Goal: Task Accomplishment & Management: Manage account settings

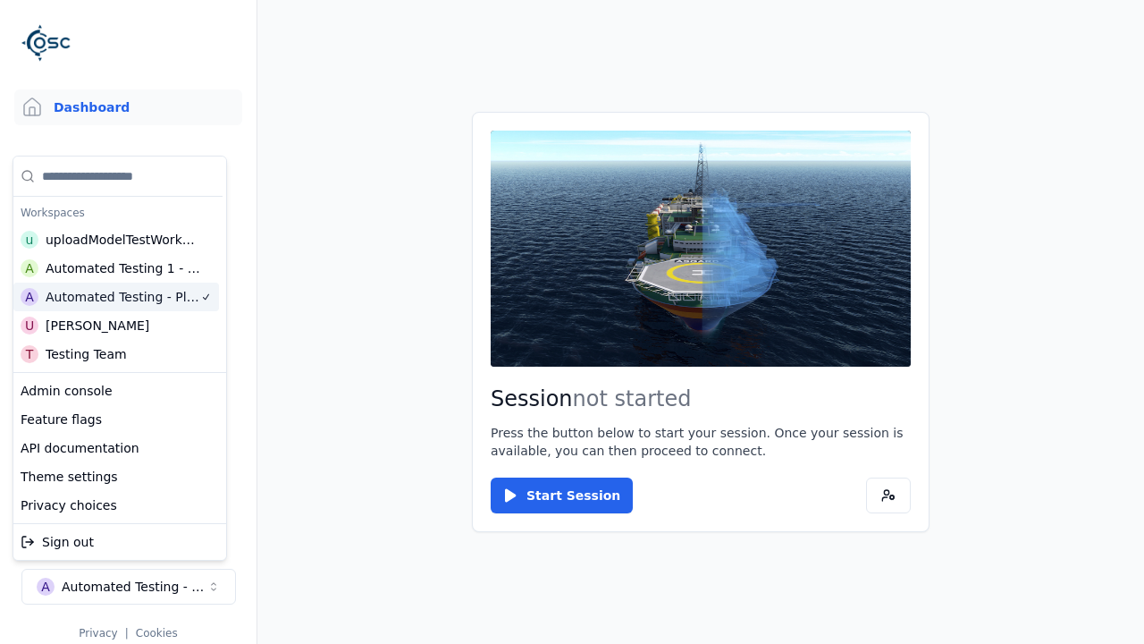
click at [347, 155] on html "Support Dashboard Assets 3D Models Scenes Datasets Recordings Support Documenta…" at bounding box center [572, 322] width 1144 height 644
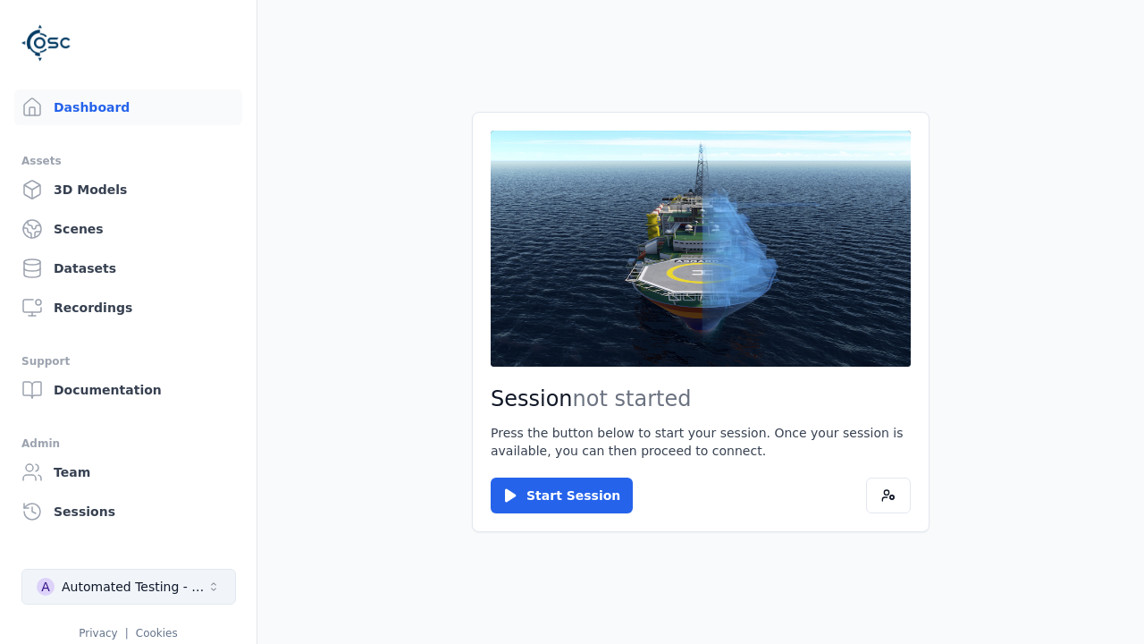
click at [128, 577] on div "Automated Testing - Playwright" at bounding box center [134, 586] width 145 height 18
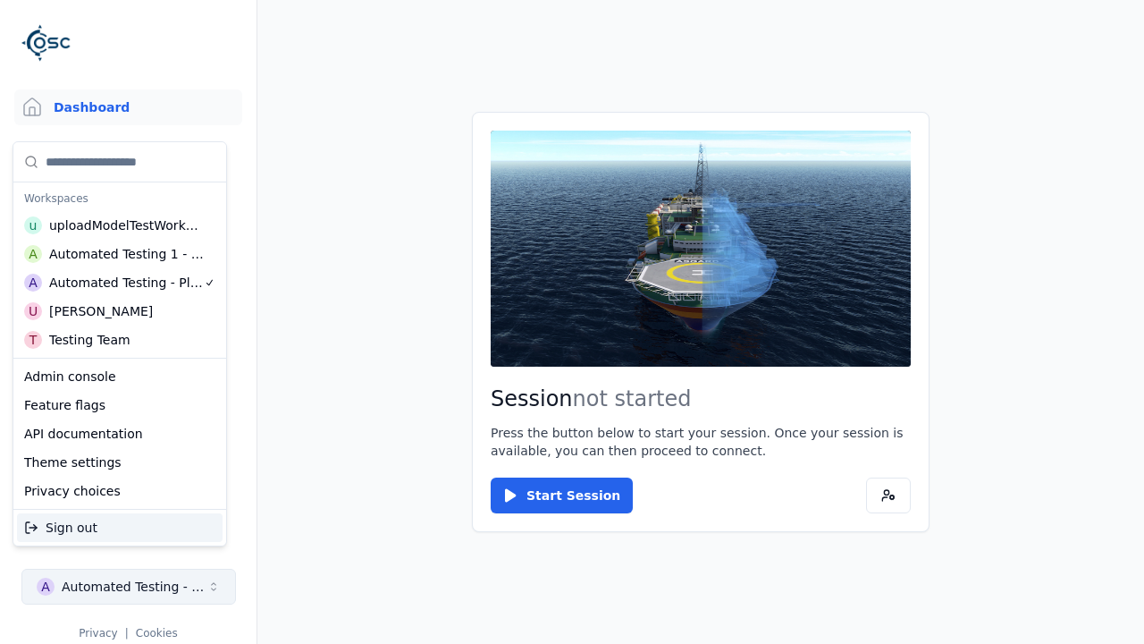
scroll to position [14, 0]
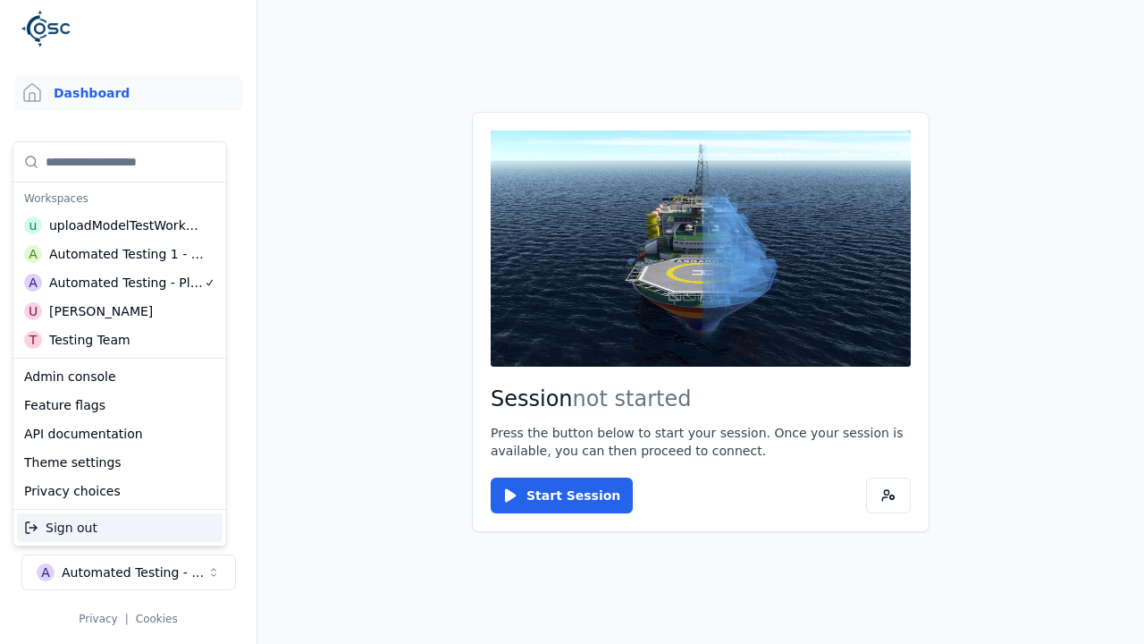
click at [371, 336] on html "Support Dashboard Assets 3D Models Scenes Datasets Recordings Support Documenta…" at bounding box center [572, 322] width 1144 height 644
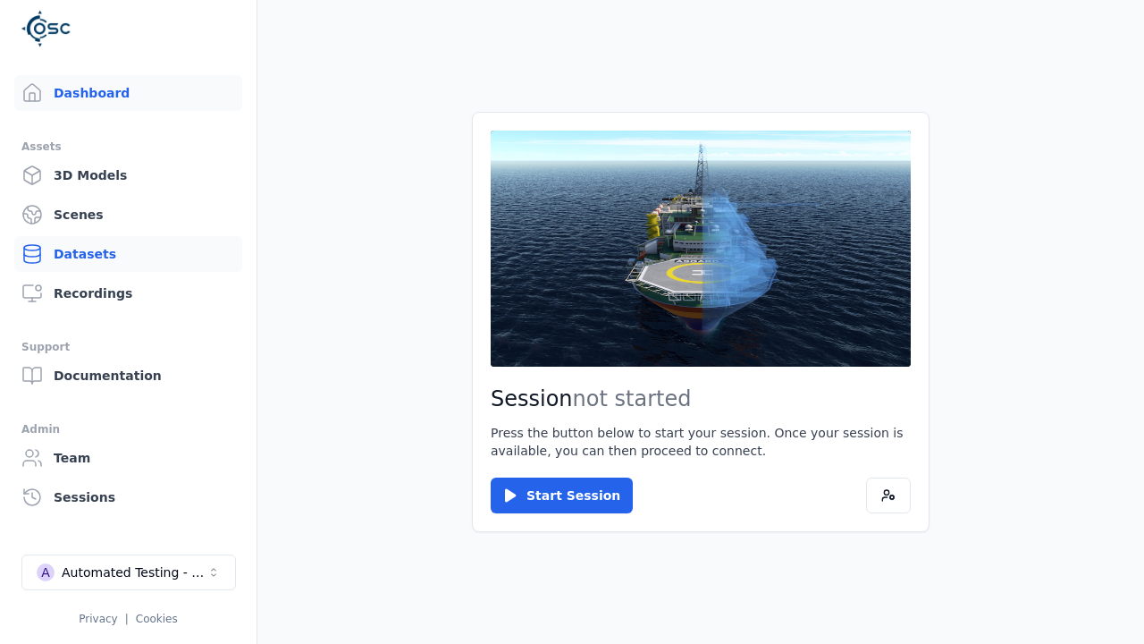
click at [120, 254] on link "Datasets" at bounding box center [128, 254] width 228 height 36
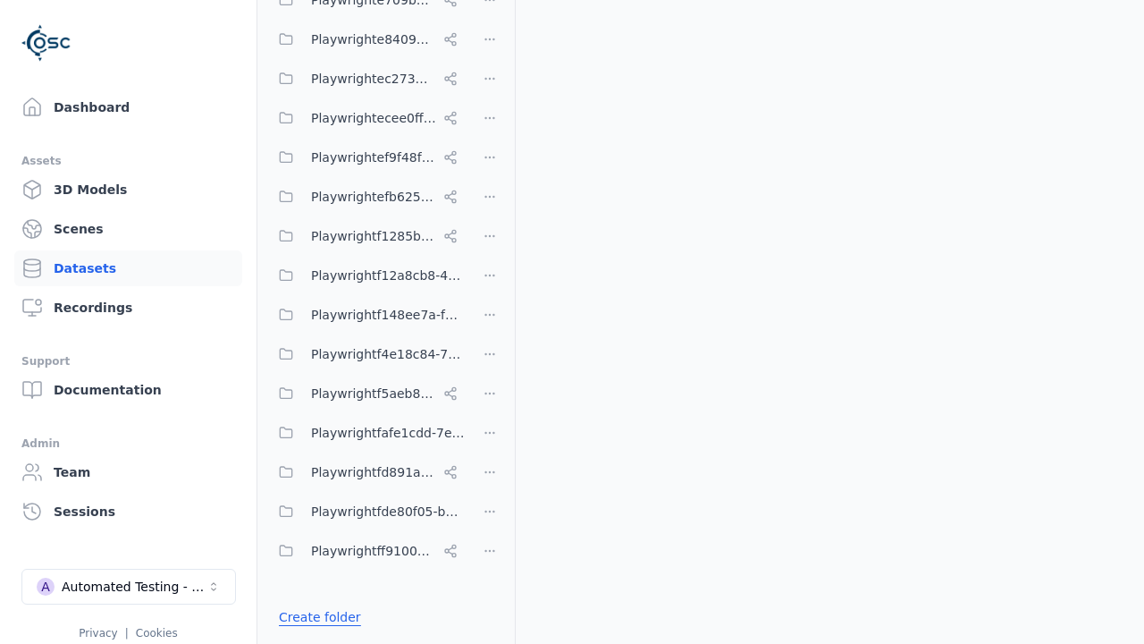
click at [316, 616] on link "Create folder" at bounding box center [320, 617] width 82 height 18
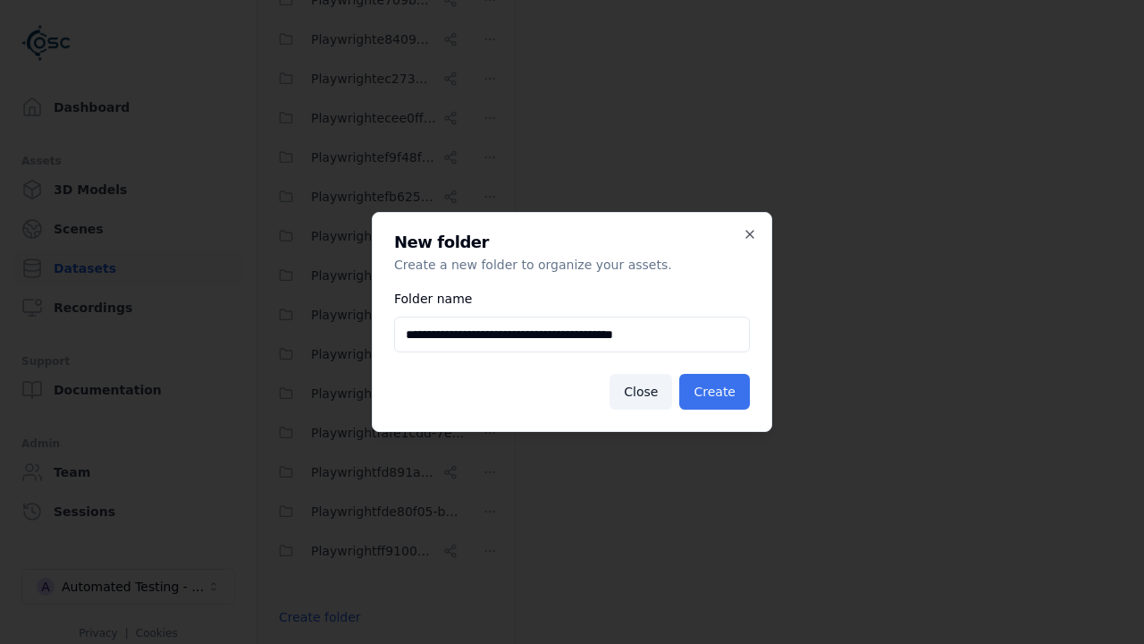
type input "**********"
click at [717, 392] on button "Create" at bounding box center [714, 392] width 71 height 36
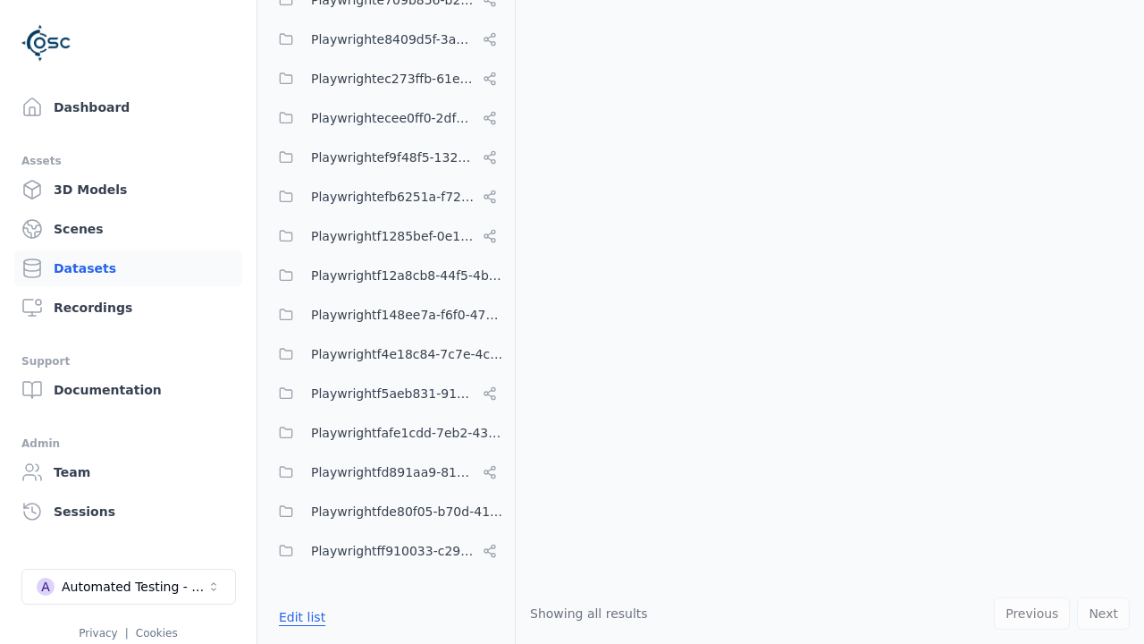
click at [299, 616] on button "Edit list" at bounding box center [302, 617] width 68 height 32
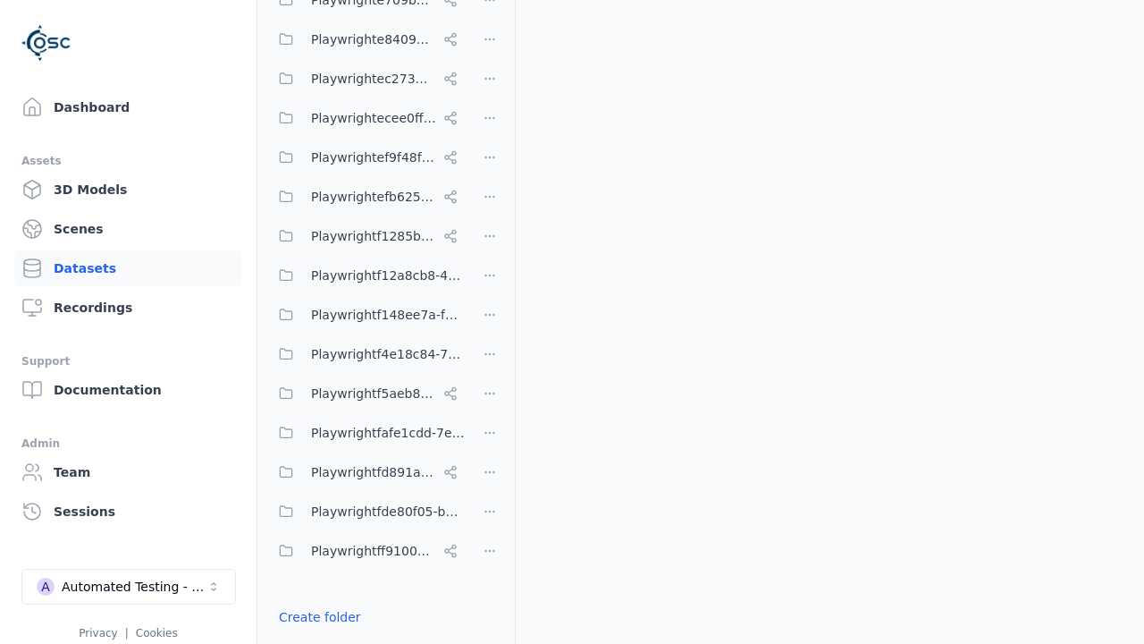
click at [490, 321] on html "Support Dashboard Assets 3D Models Scenes Datasets Recordings Support Documenta…" at bounding box center [572, 322] width 1144 height 644
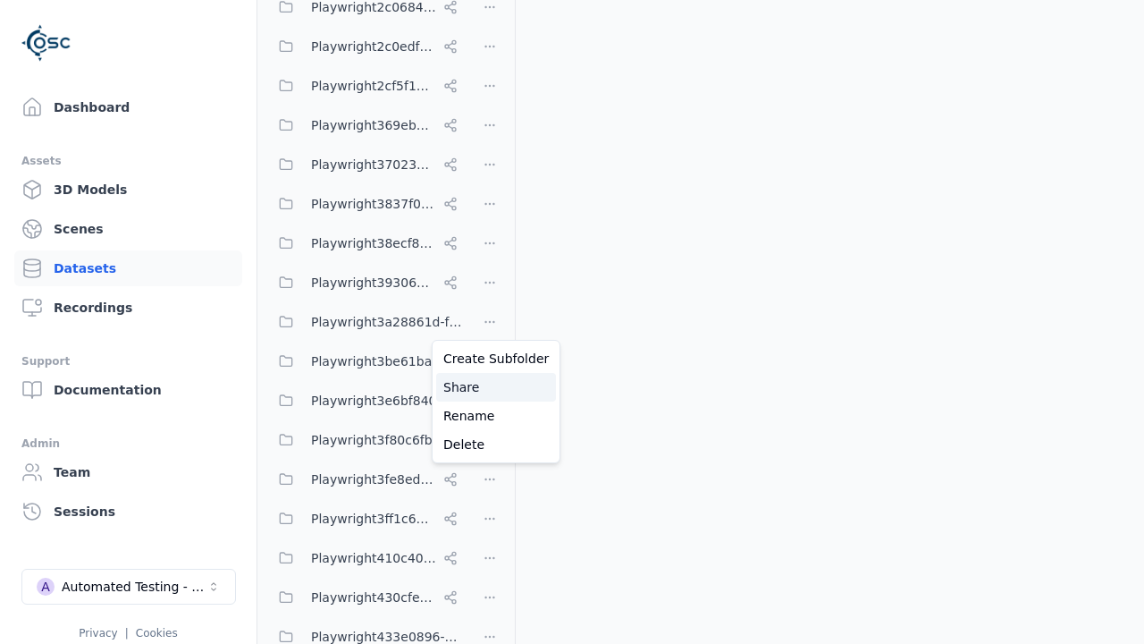
click at [489, 386] on div "Share" at bounding box center [496, 387] width 120 height 29
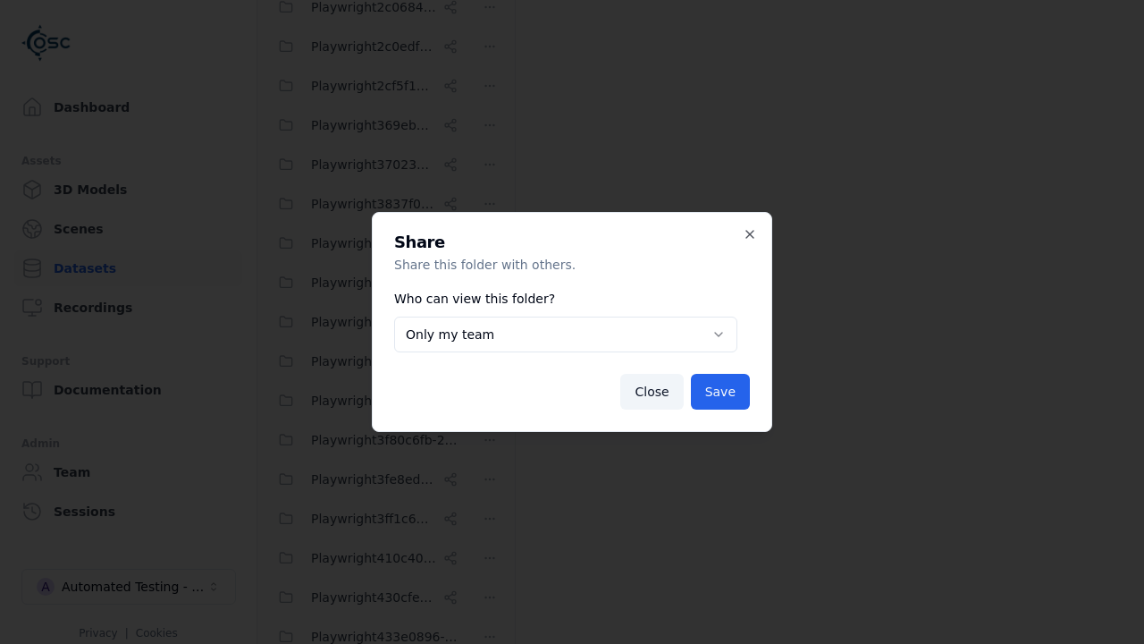
click at [565, 334] on button "Only my team" at bounding box center [565, 334] width 343 height 36
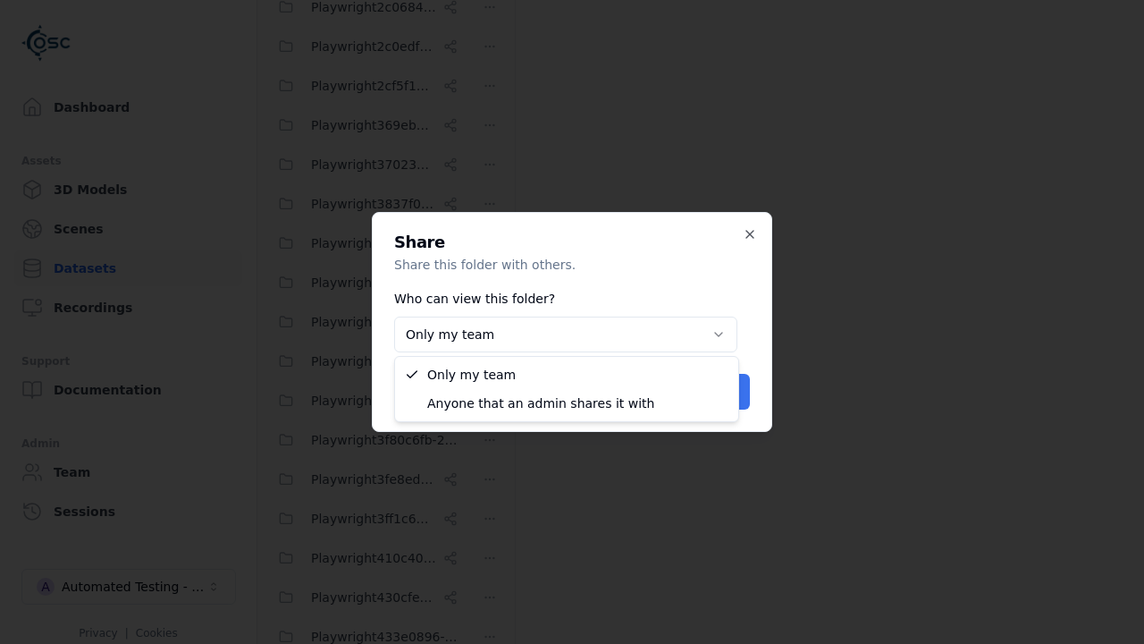
select select "****"
click at [722, 392] on button "Save" at bounding box center [720, 392] width 59 height 36
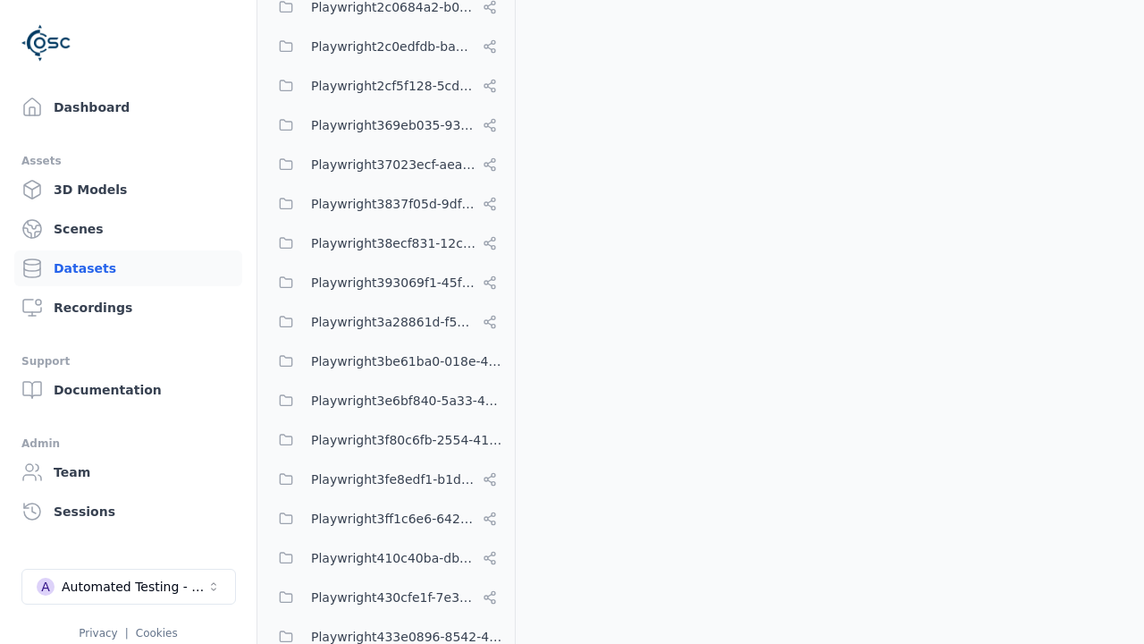
scroll to position [7788, 0]
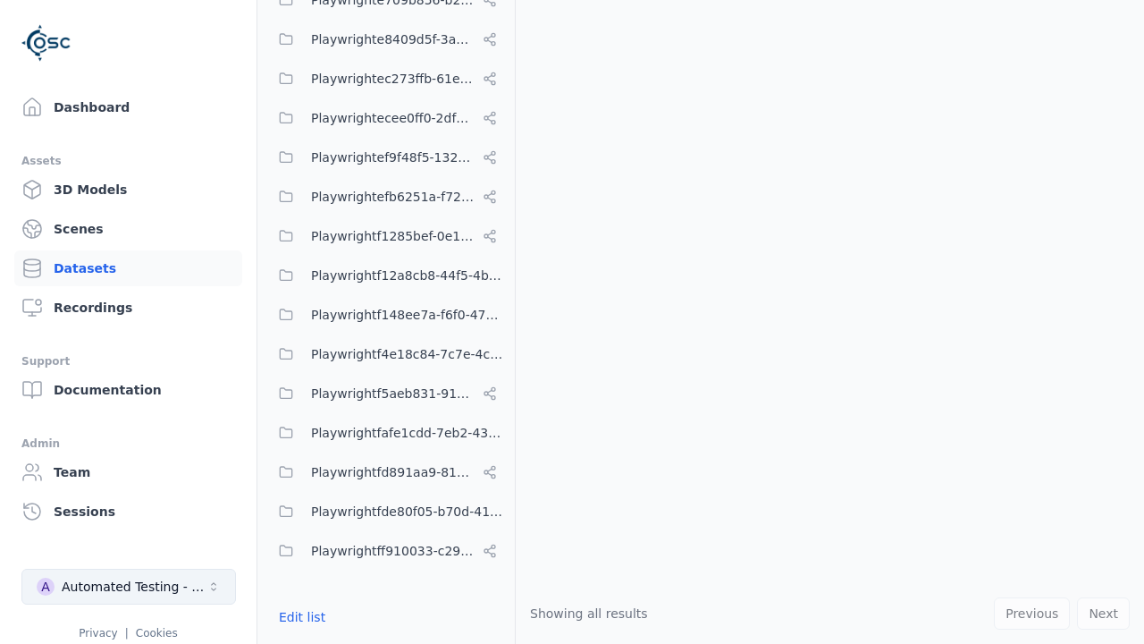
click at [129, 586] on div "Automated Testing - Playwright" at bounding box center [134, 586] width 145 height 18
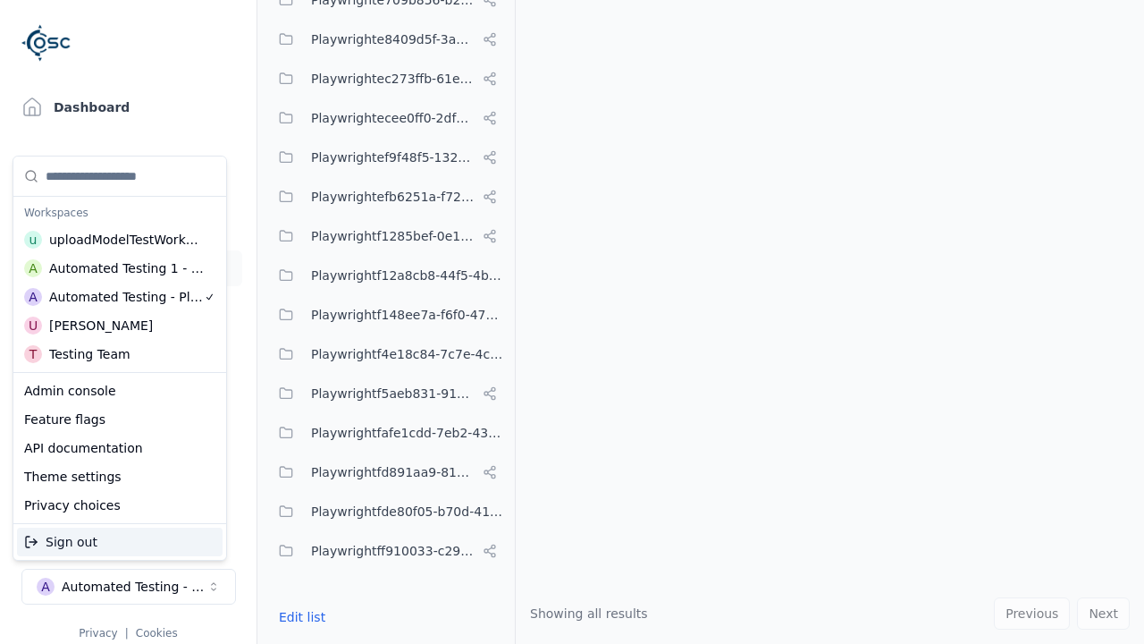
click at [115, 267] on div "Automated Testing 1 - Playwright" at bounding box center [127, 268] width 156 height 18
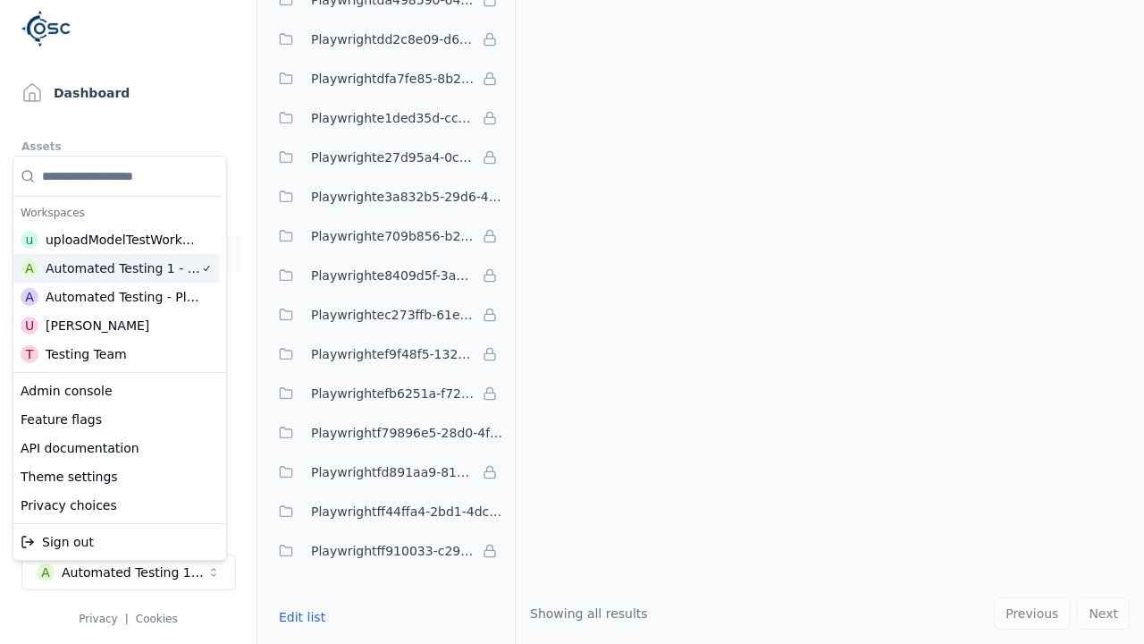
scroll to position [0, 0]
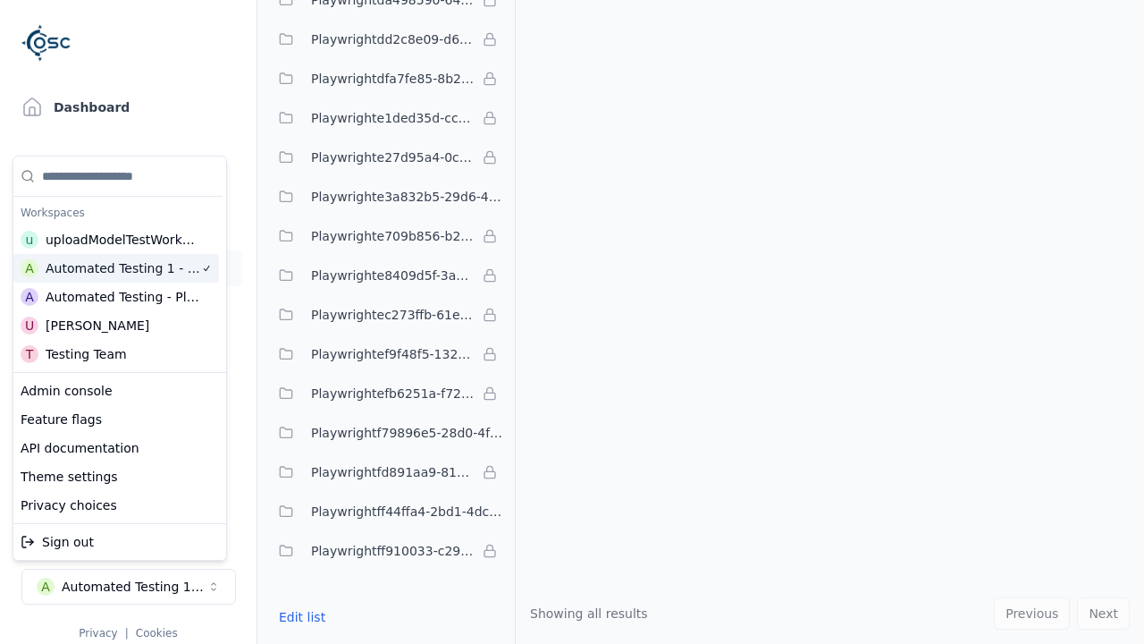
click at [507, 290] on html "Support Dashboard Assets 3D Models Scenes Datasets Recordings Support Documenta…" at bounding box center [572, 322] width 1144 height 644
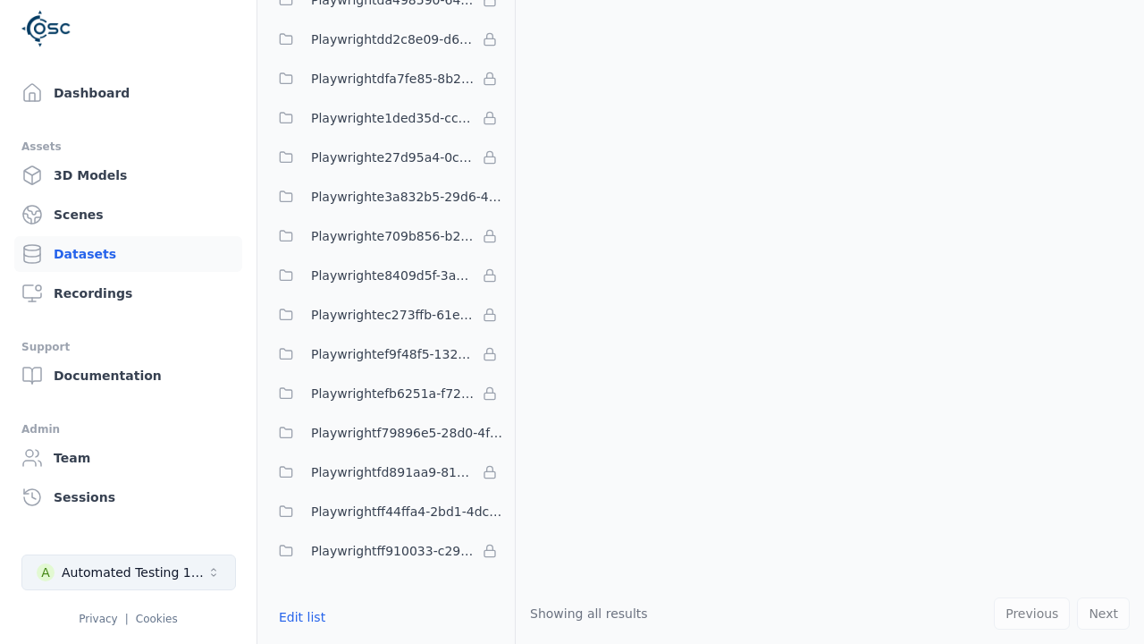
click at [128, 572] on div "Automated Testing 1 - Playwright" at bounding box center [134, 572] width 145 height 18
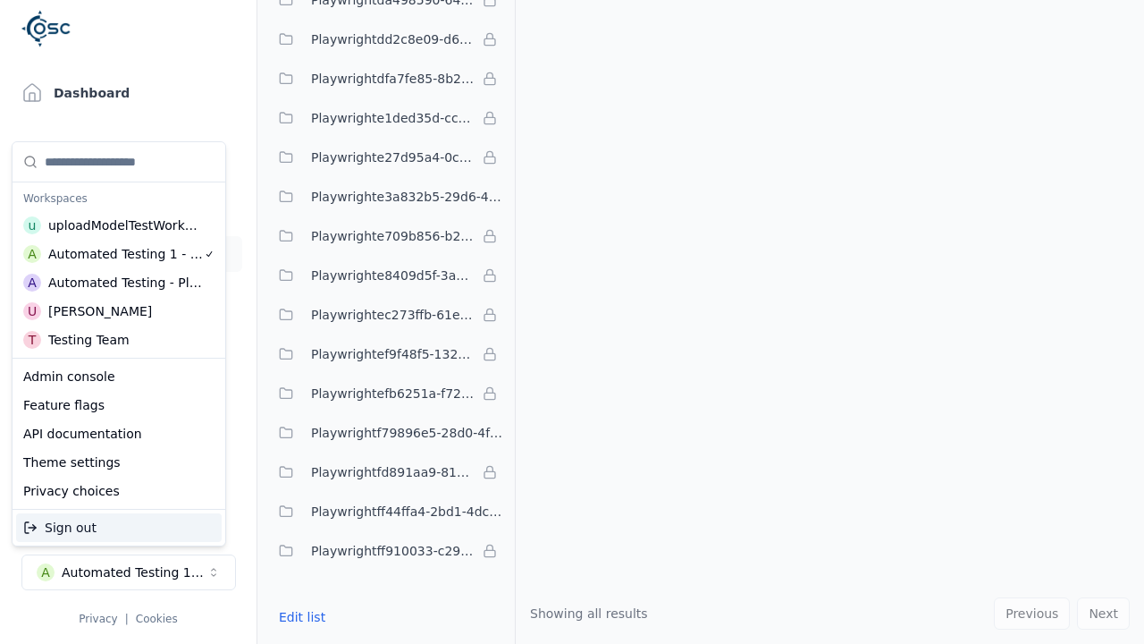
click at [545, 293] on html "Support Dashboard Assets 3D Models Scenes Datasets Recordings Support Documenta…" at bounding box center [572, 322] width 1144 height 644
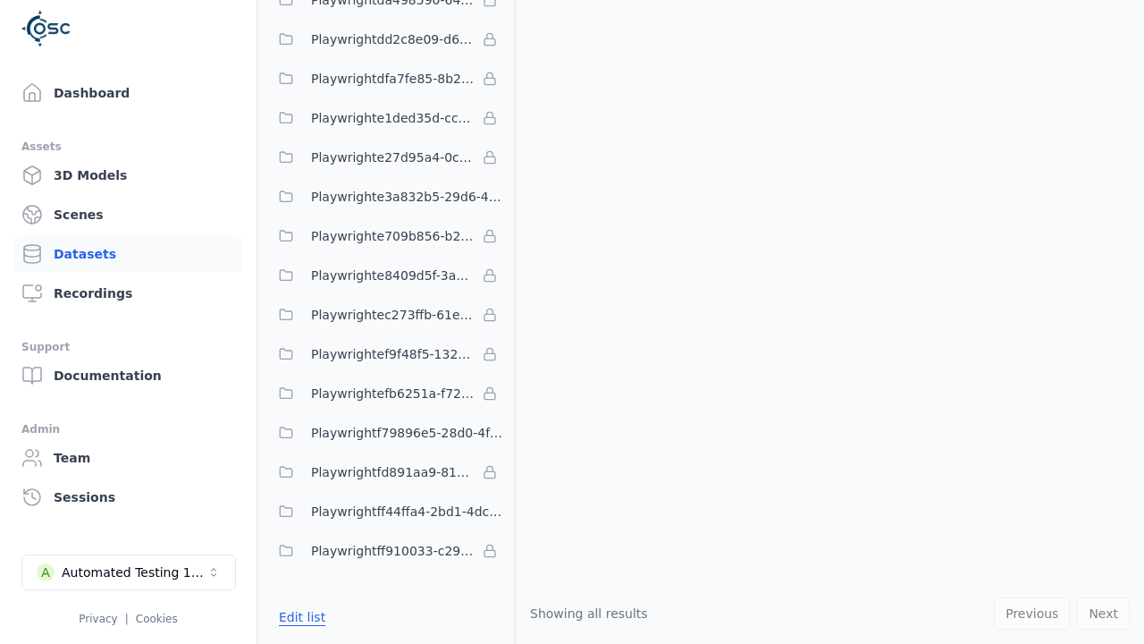
click at [299, 616] on button "Edit list" at bounding box center [302, 617] width 68 height 32
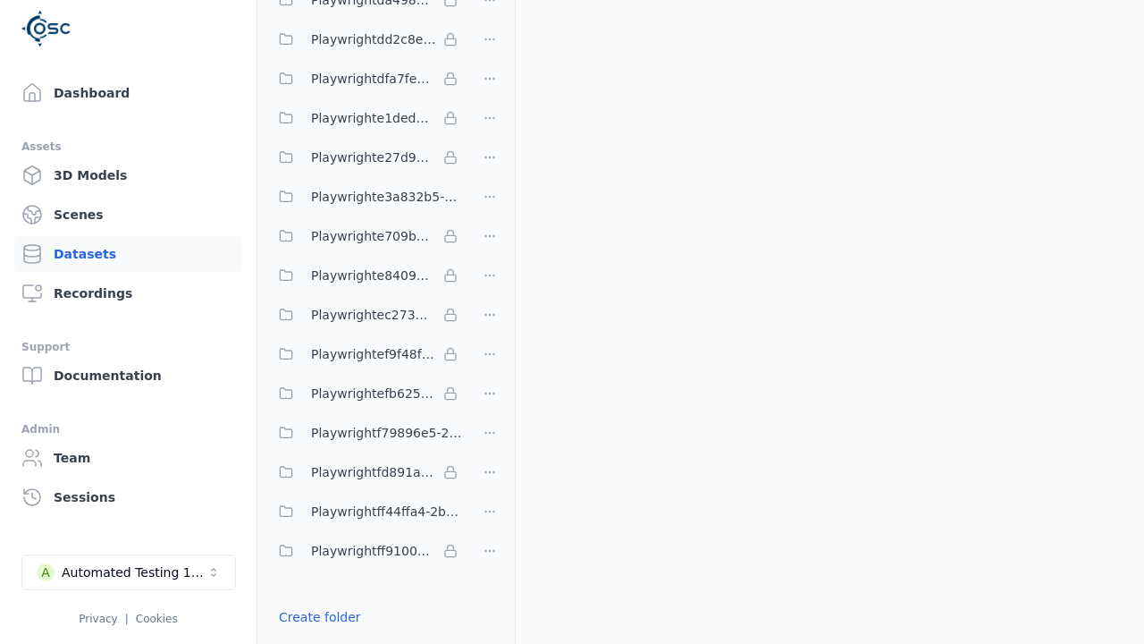
click at [361, 640] on link "Import shared folder (legacy)" at bounding box center [370, 649] width 183 height 18
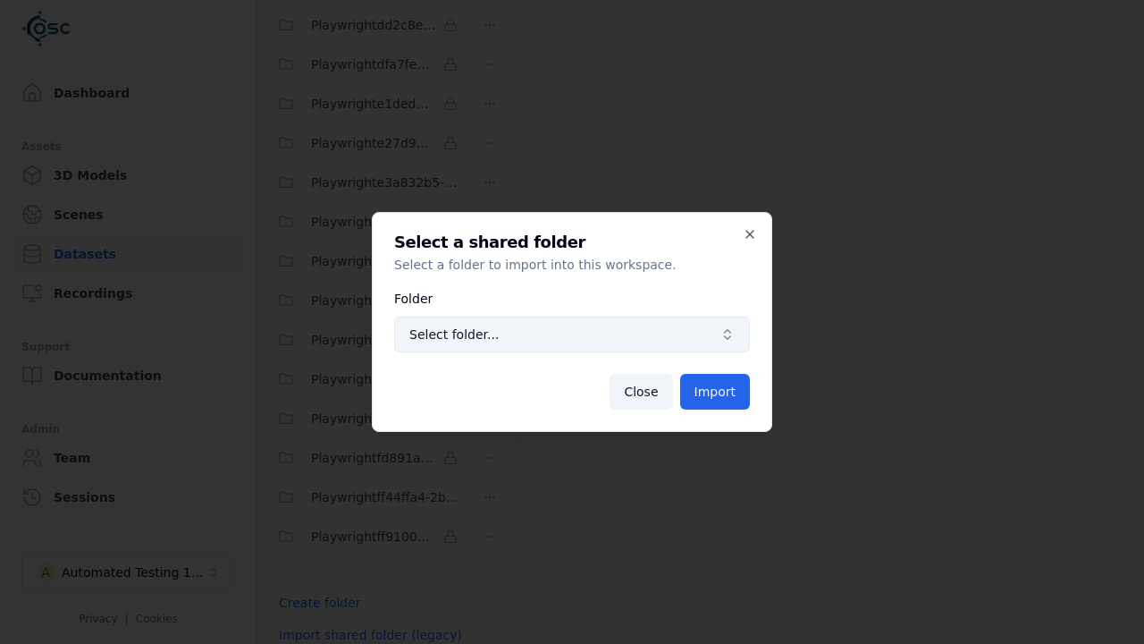
click at [572, 334] on span "Select folder..." at bounding box center [561, 334] width 304 height 18
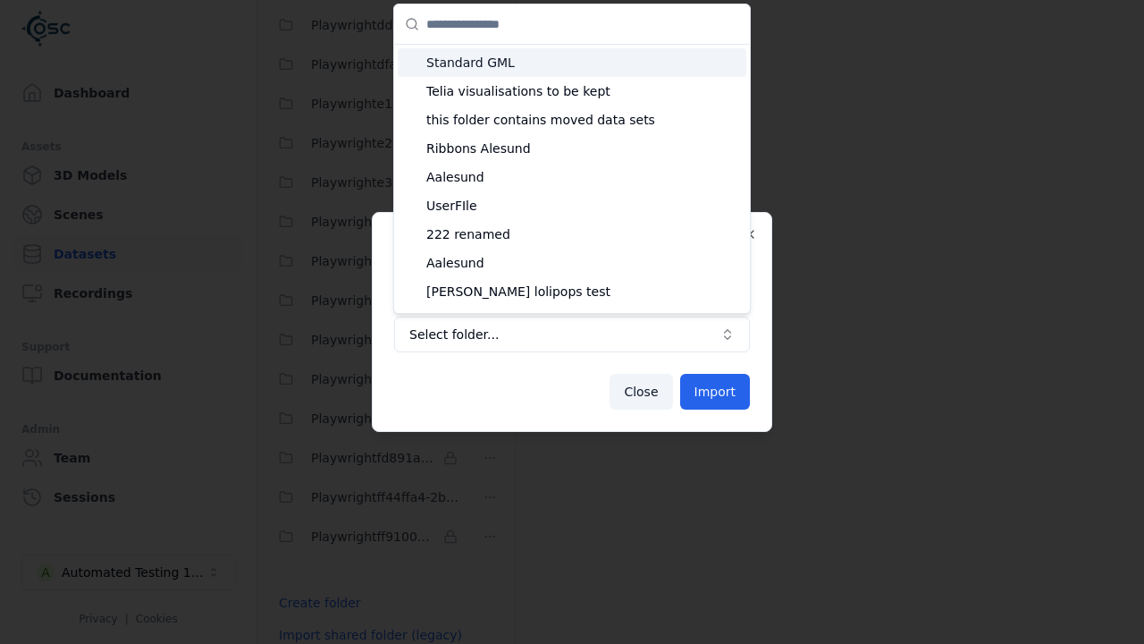
click at [575, 483] on span "Playwright3a28861d-f532-40cb-880c-53f2a30628d8" at bounding box center [582, 492] width 313 height 18
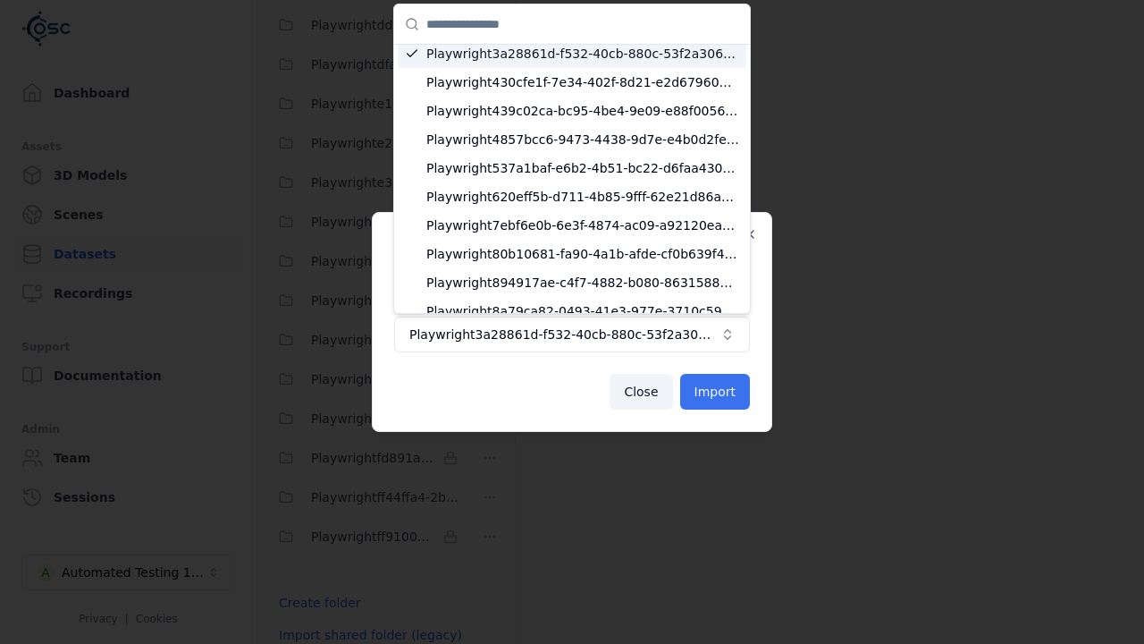
click at [716, 392] on button "Import" at bounding box center [715, 392] width 70 height 36
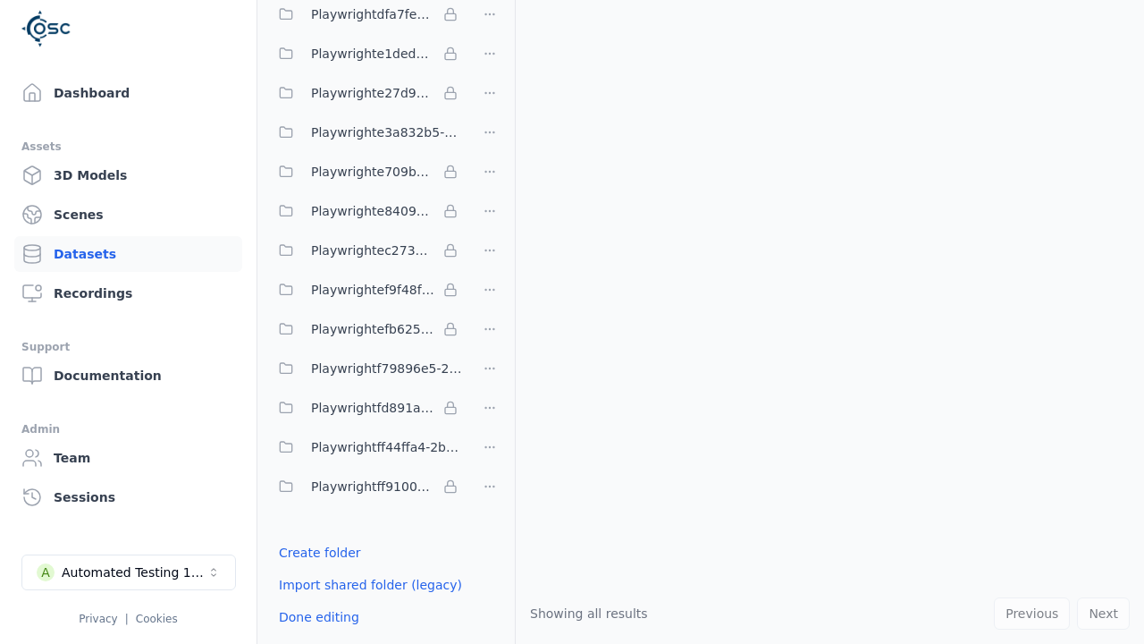
click at [490, 321] on html "Support Dashboard Assets 3D Models Scenes Datasets Recordings Support Documenta…" at bounding box center [572, 322] width 1144 height 644
click at [572, 322] on html "Support Dashboard Assets 3D Models Scenes Datasets Recordings Support Documenta…" at bounding box center [572, 322] width 1144 height 644
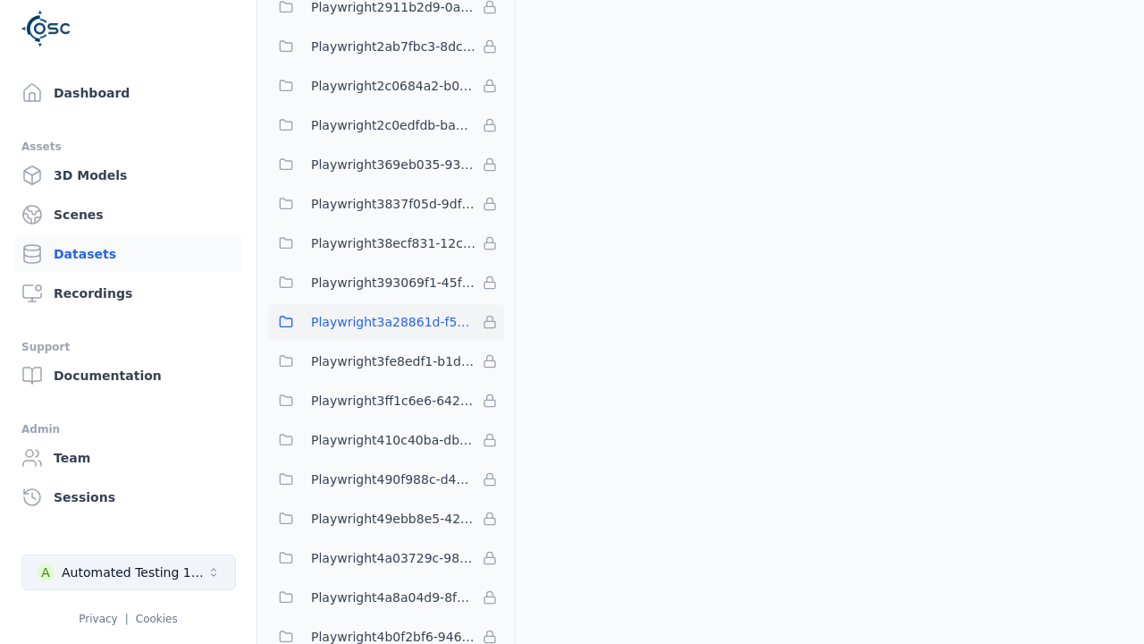
click at [128, 572] on div "Automated Testing 1 - Playwright" at bounding box center [134, 572] width 145 height 18
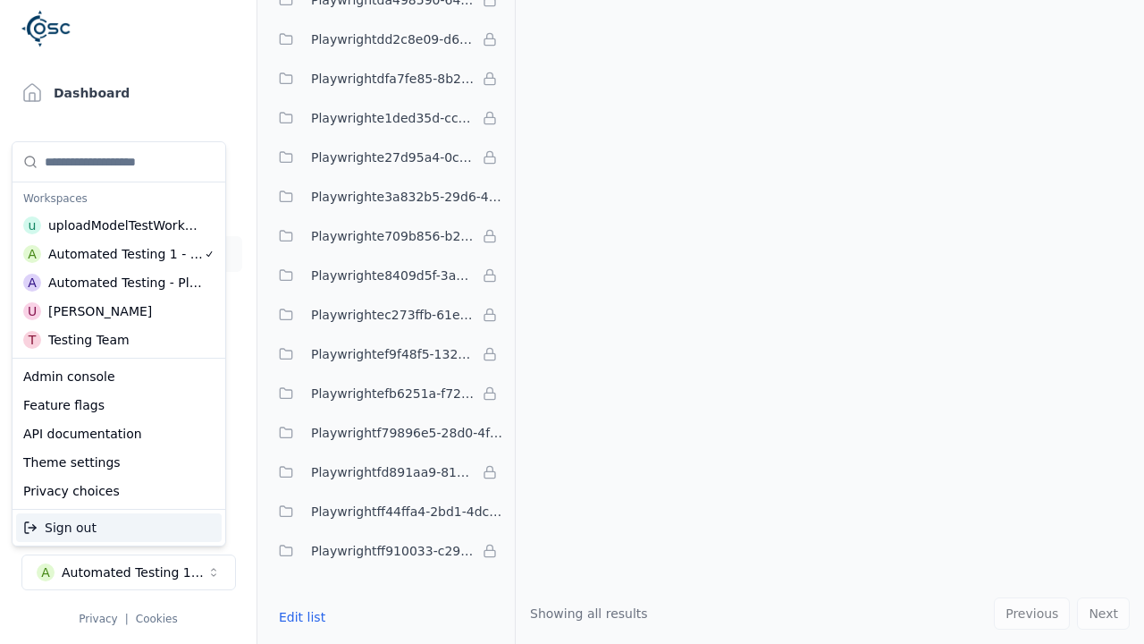
click at [114, 282] on div "Automated Testing - Playwright" at bounding box center [125, 283] width 155 height 18
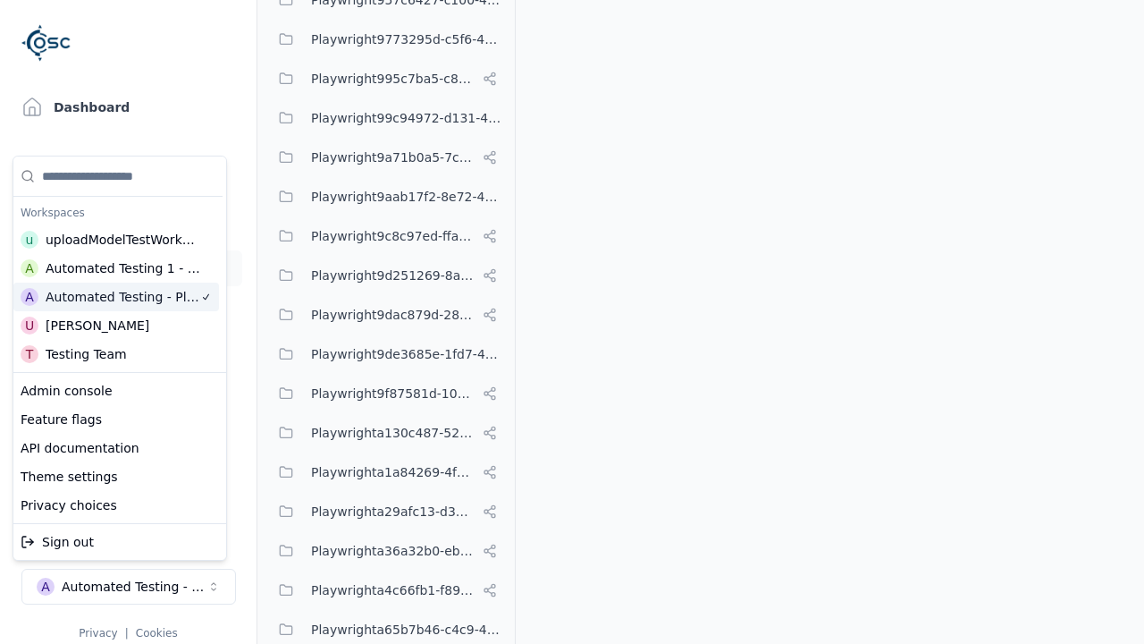
click at [545, 293] on html "Support Dashboard Assets 3D Models Scenes Datasets Recordings Support Documenta…" at bounding box center [572, 322] width 1144 height 644
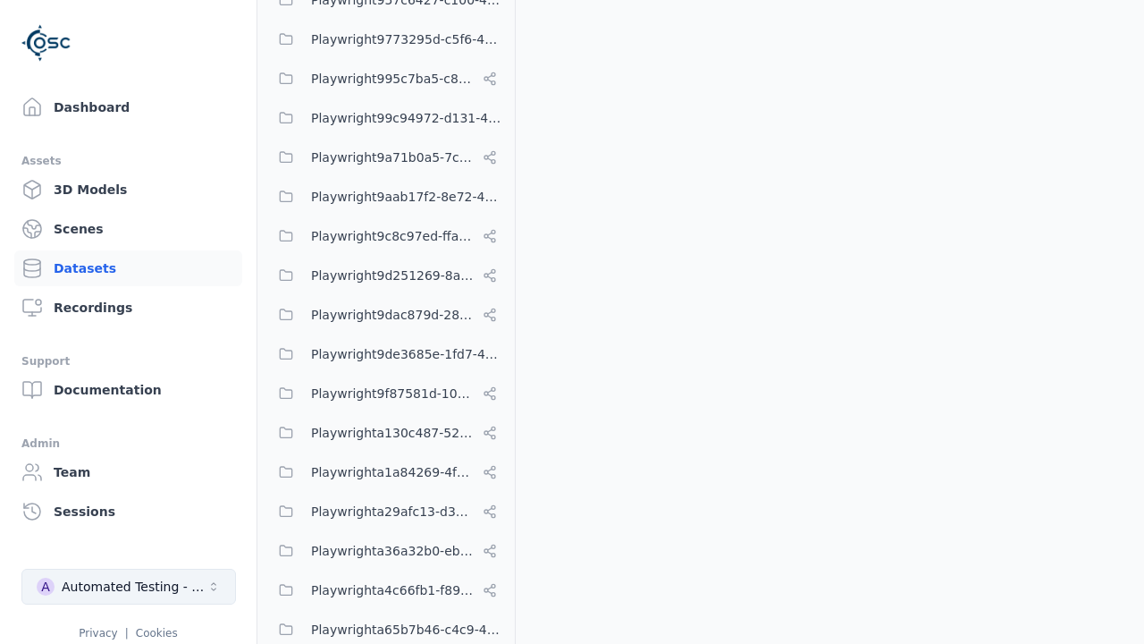
click at [128, 577] on div "Automated Testing - Playwright" at bounding box center [134, 586] width 145 height 18
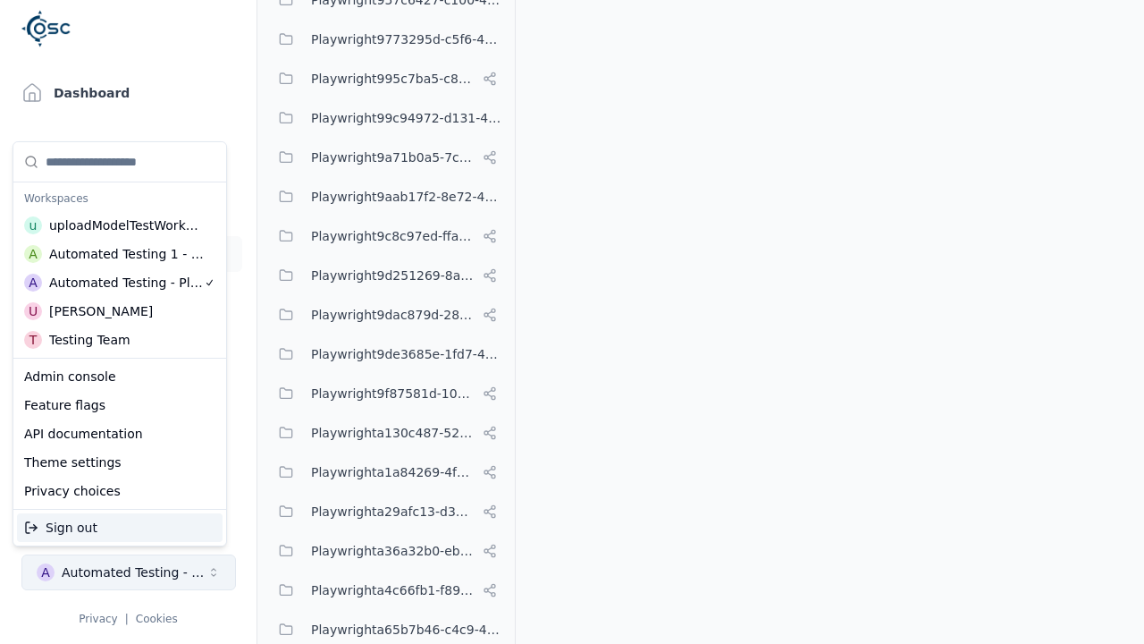
click at [545, 293] on html "Support Dashboard Assets 3D Models Scenes Datasets Recordings Support Documenta…" at bounding box center [572, 322] width 1144 height 644
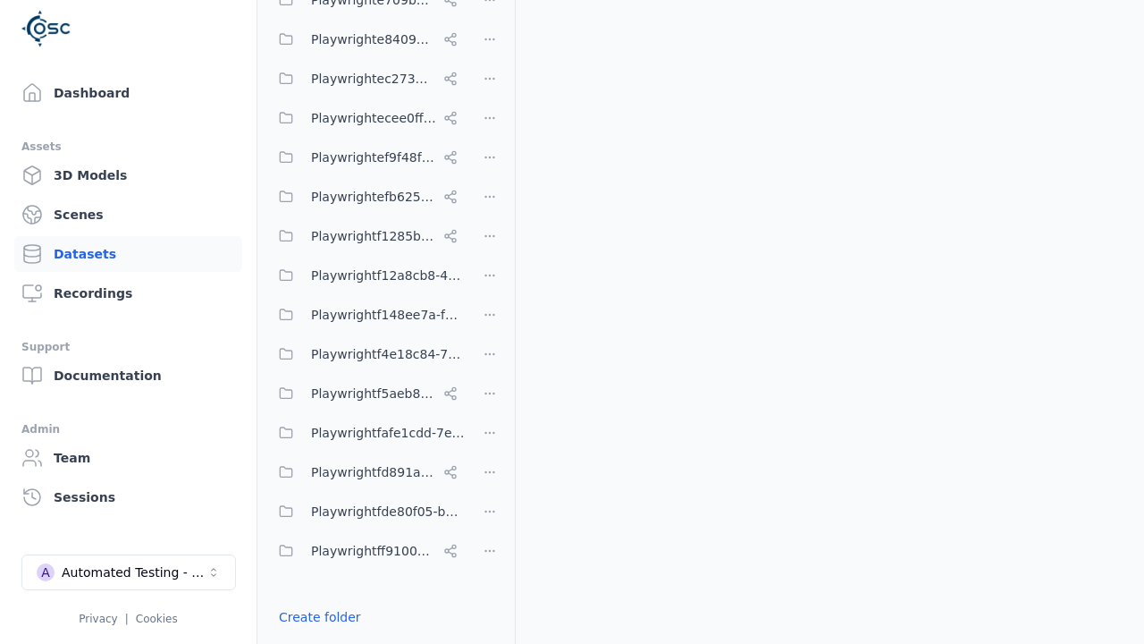
click at [490, 321] on html "Support Dashboard Assets 3D Models Scenes Datasets Recordings Support Documenta…" at bounding box center [572, 322] width 1144 height 644
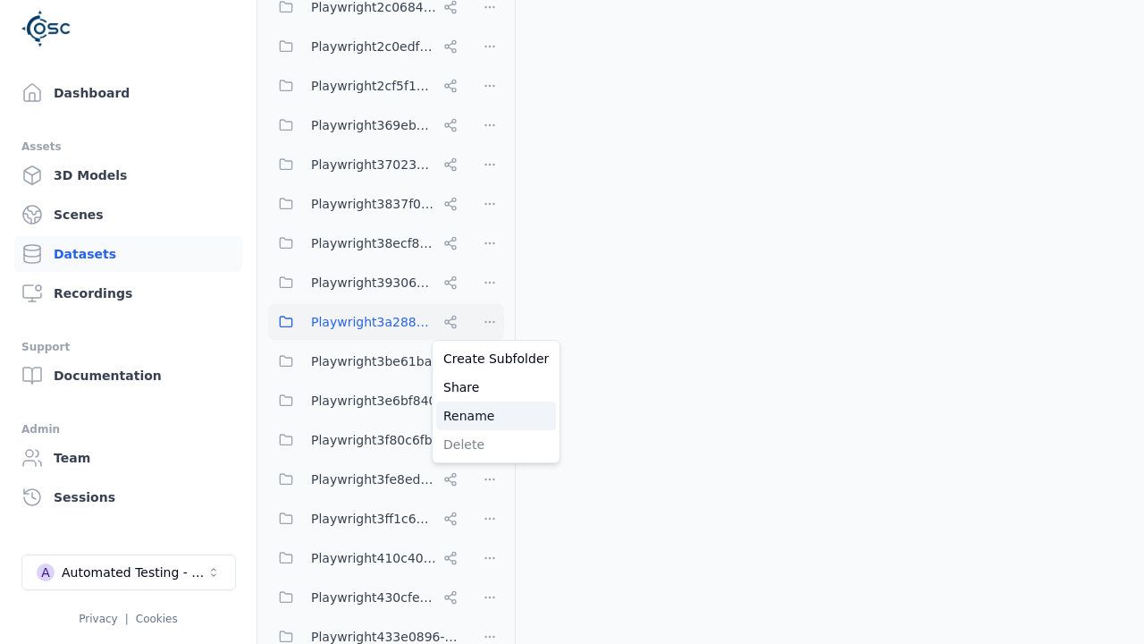
click at [489, 415] on div "Rename" at bounding box center [496, 415] width 120 height 29
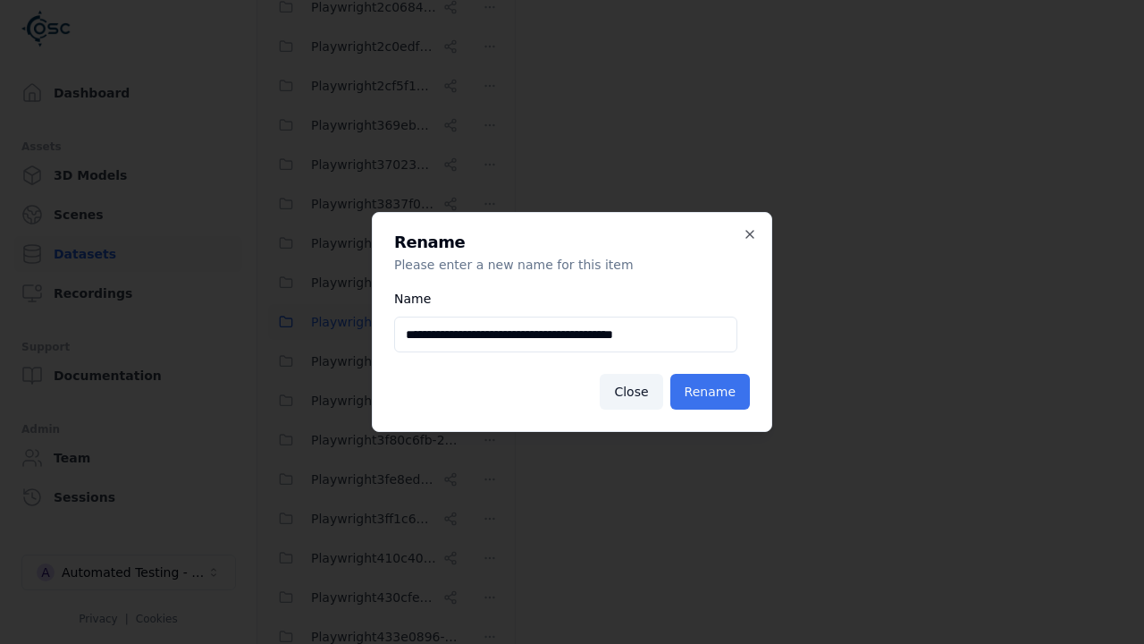
click at [565, 334] on input "**********" at bounding box center [565, 334] width 343 height 36
type input "**********"
click at [712, 392] on button "Rename" at bounding box center [710, 392] width 80 height 36
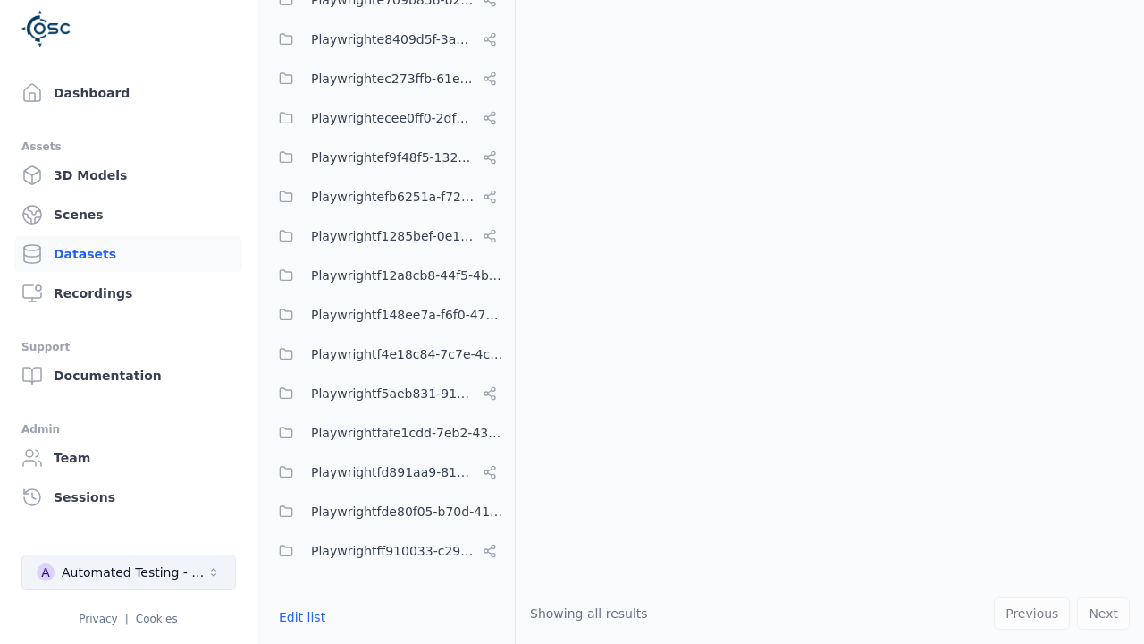
click at [128, 572] on div "Automated Testing - Playwright" at bounding box center [134, 572] width 145 height 18
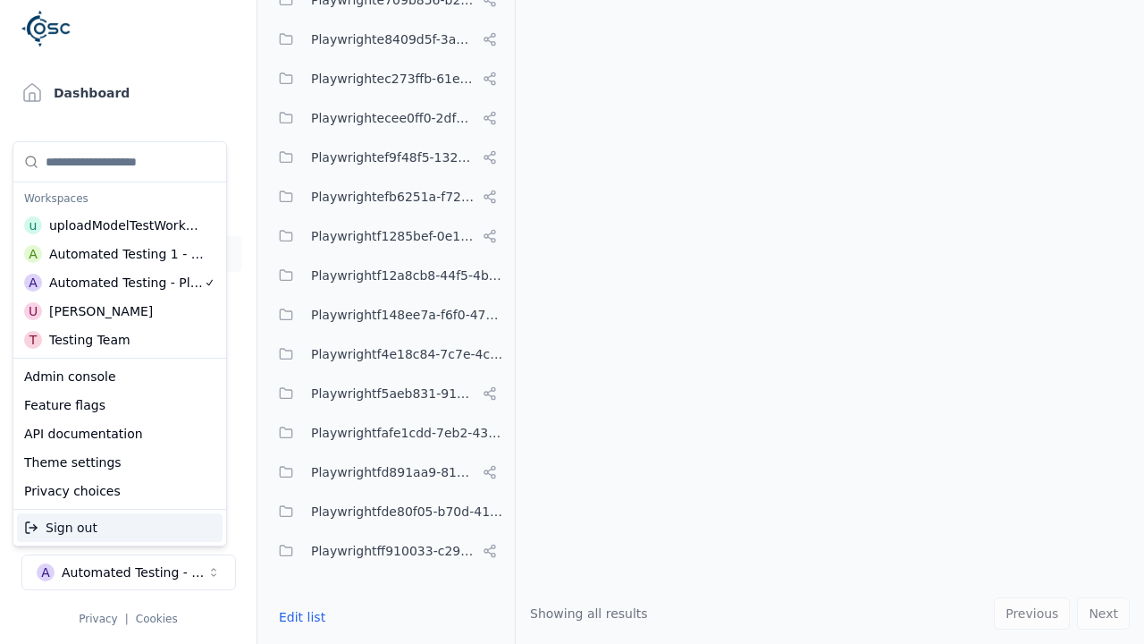
click at [115, 253] on div "Automated Testing 1 - Playwright" at bounding box center [127, 254] width 156 height 18
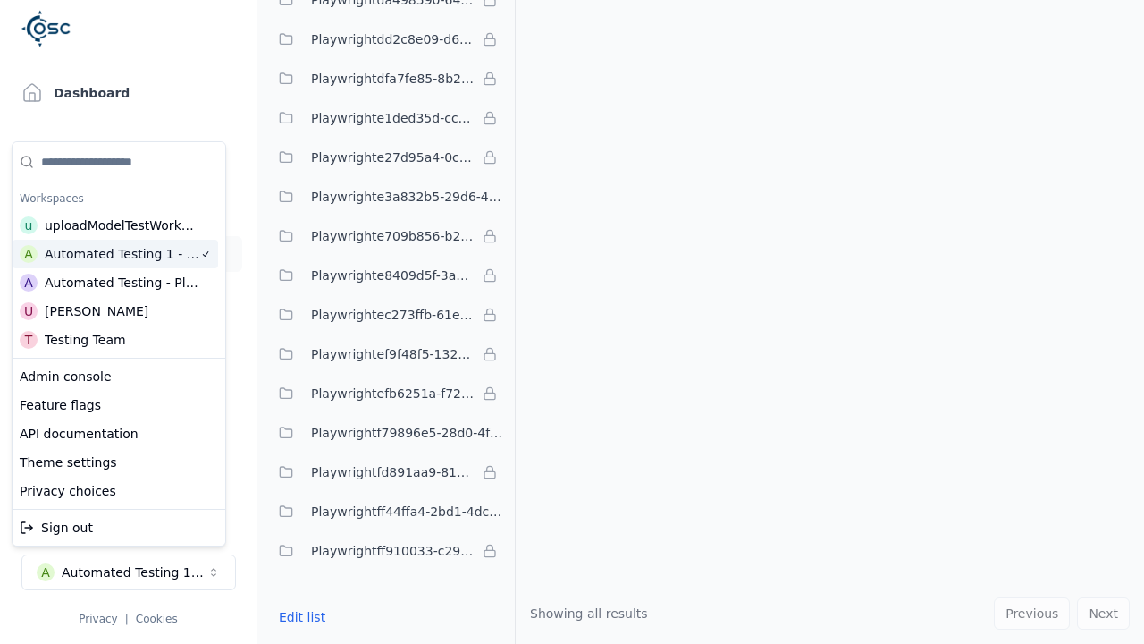
click at [545, 293] on html "Support Dashboard Assets 3D Models Scenes Datasets Recordings Support Documenta…" at bounding box center [572, 322] width 1144 height 644
